Goal: Navigation & Orientation: Find specific page/section

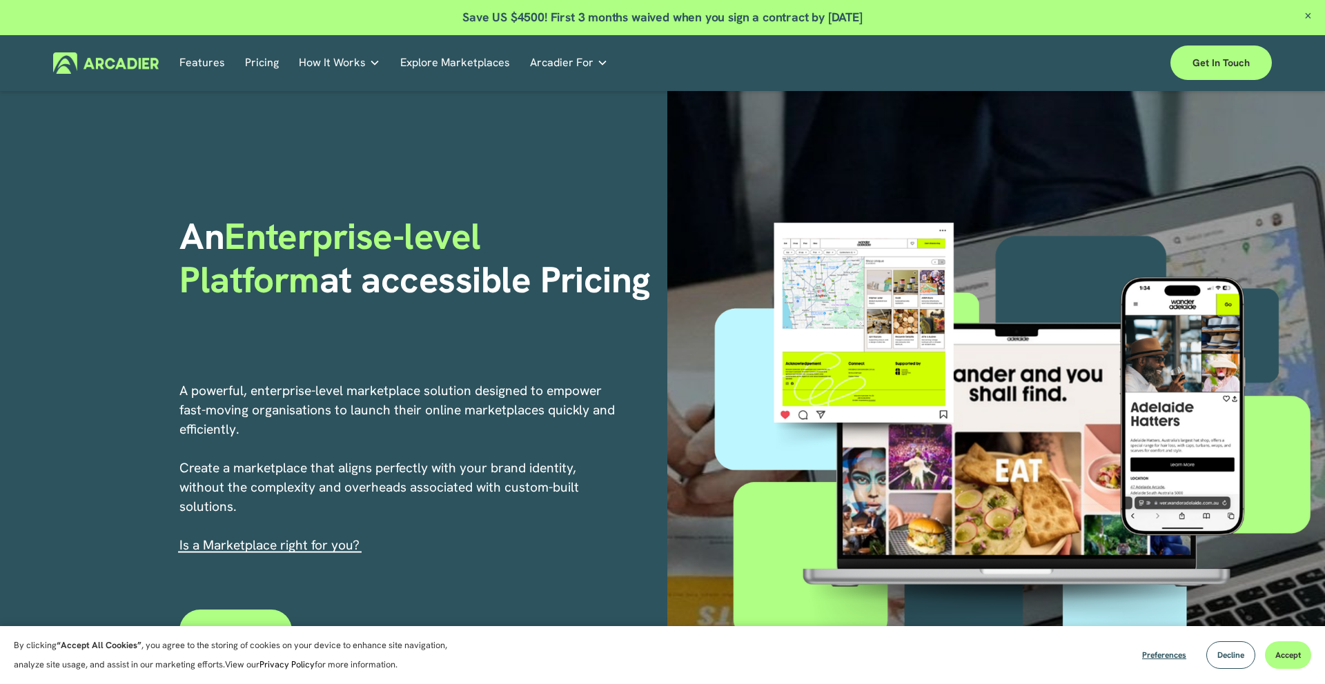
click at [257, 60] on link "Pricing" at bounding box center [262, 62] width 34 height 21
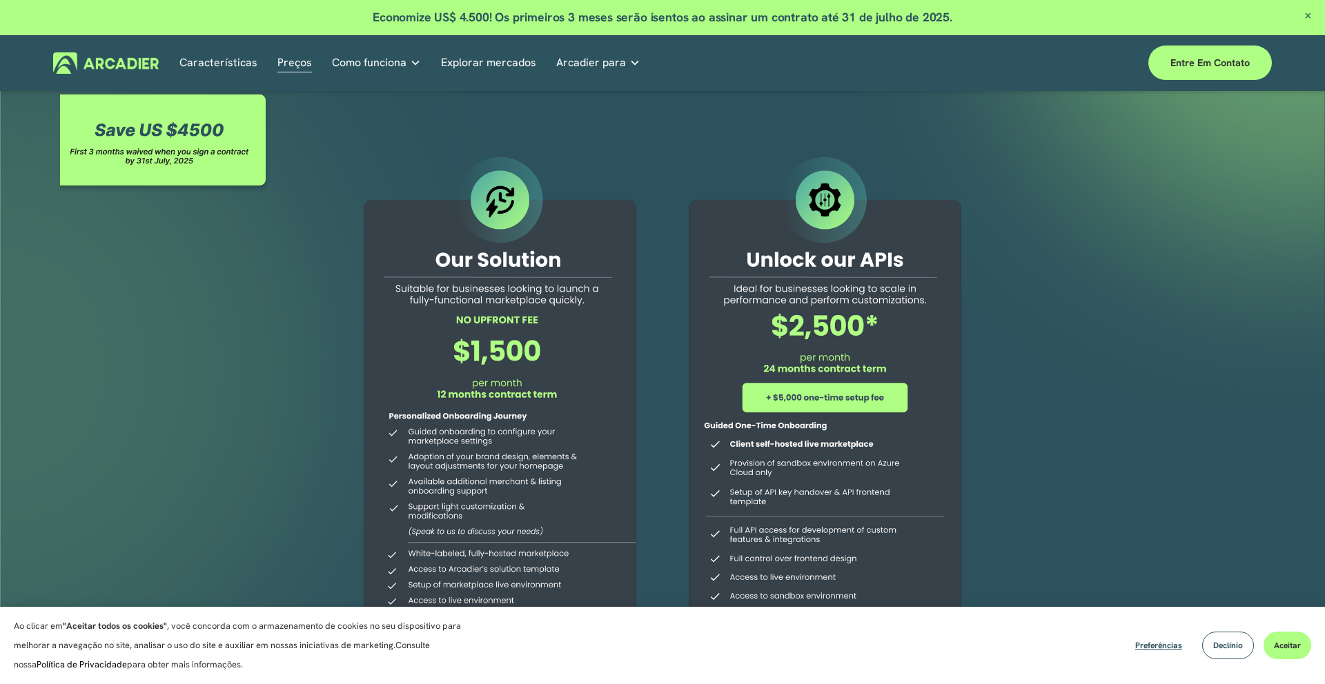
click at [1053, 403] on div at bounding box center [662, 444] width 1325 height 706
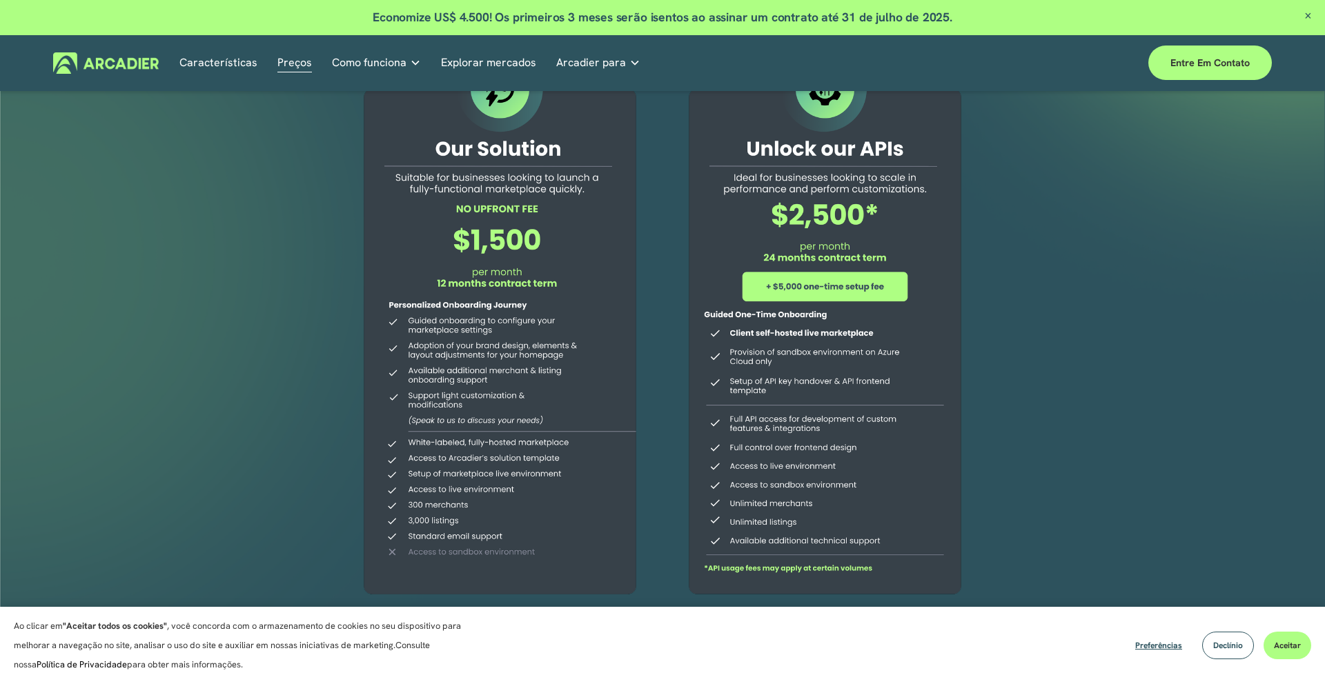
scroll to position [161, 0]
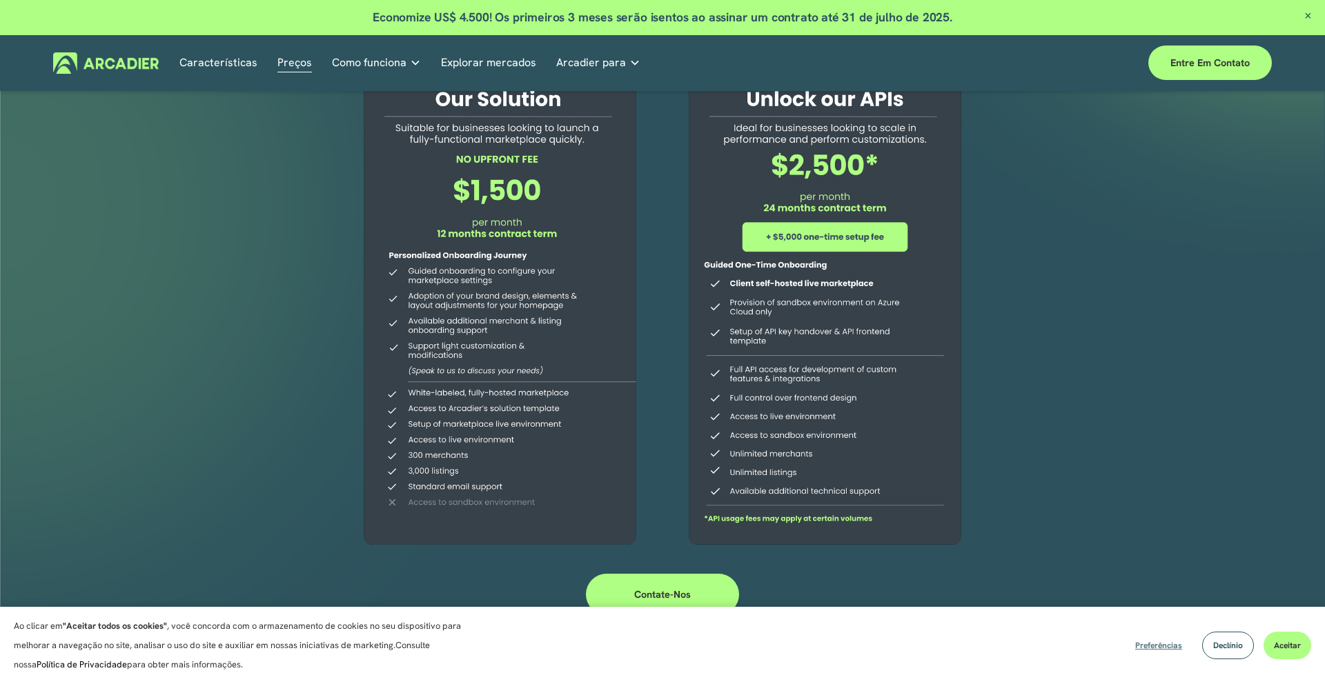
click at [1163, 649] on font "Preferências" at bounding box center [1158, 645] width 47 height 11
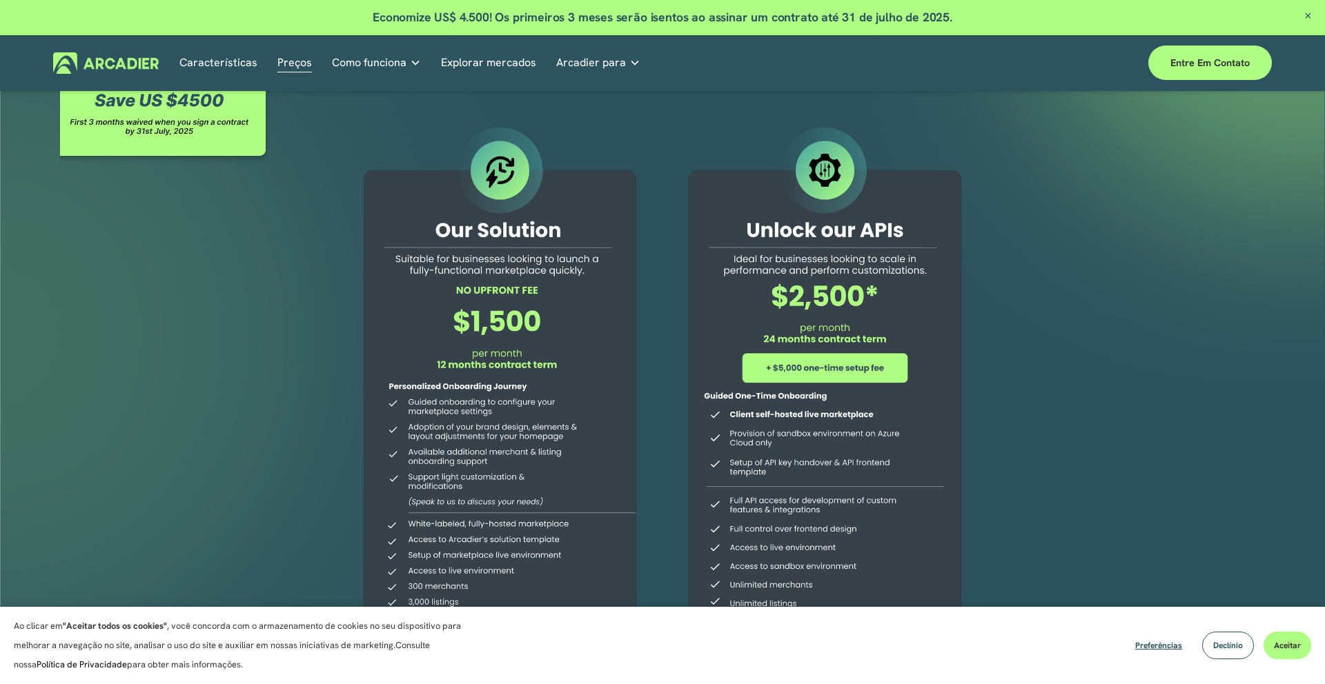
scroll to position [0, 0]
